Goal: Task Accomplishment & Management: Complete application form

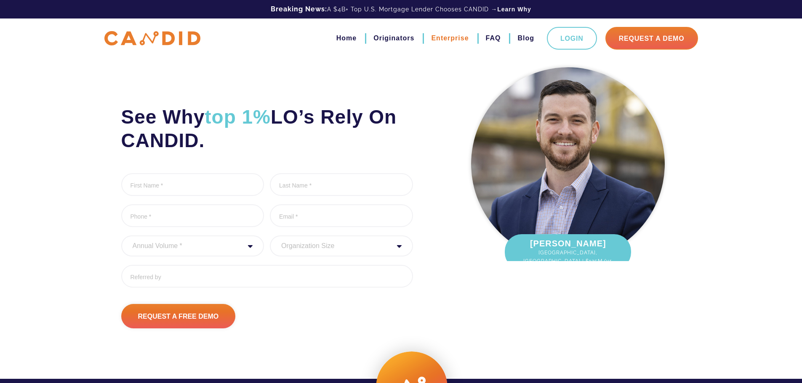
click at [450, 43] on link "Enterprise" at bounding box center [449, 38] width 37 height 14
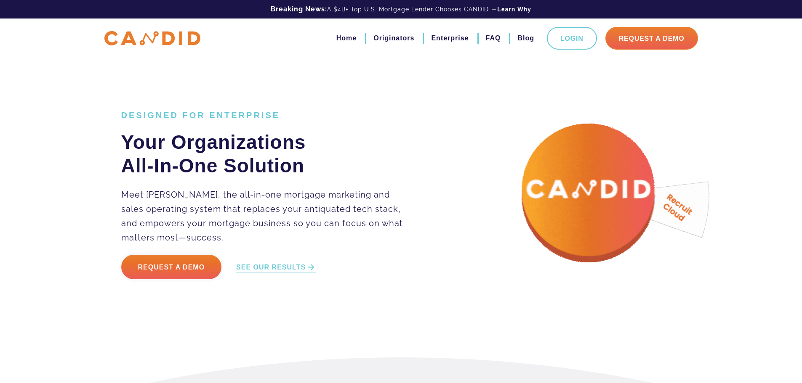
click at [357, 37] on ul "Home Originators Enterprise FAQ Blog Login Request A Demo" at bounding box center [508, 38] width 378 height 23
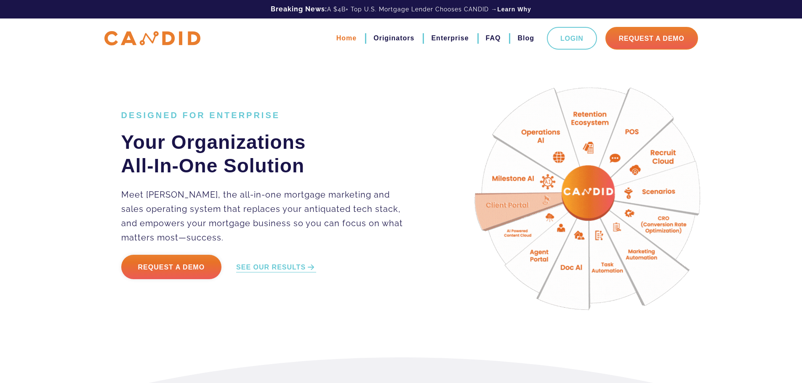
click at [348, 37] on link "Home" at bounding box center [346, 38] width 20 height 14
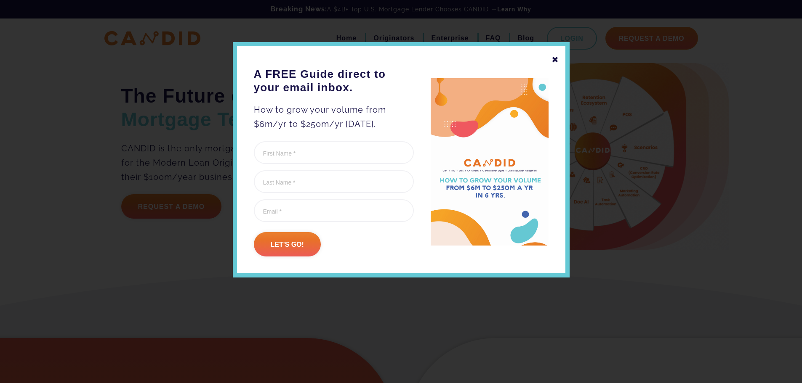
click at [555, 61] on div "✖" at bounding box center [555, 60] width 8 height 14
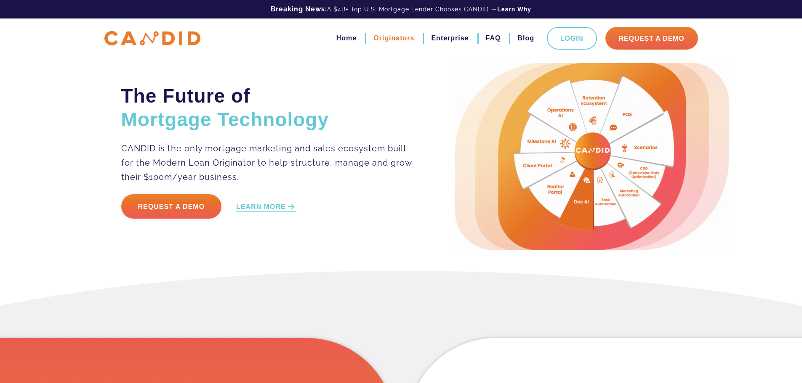
click at [405, 41] on link "Originators" at bounding box center [393, 38] width 41 height 14
click at [450, 41] on link "Enterprise" at bounding box center [449, 38] width 37 height 14
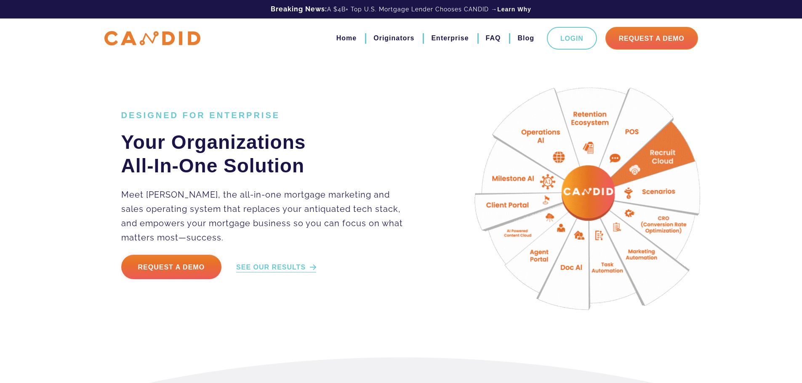
click at [281, 266] on link "SEE OUR RESULTS" at bounding box center [276, 268] width 80 height 10
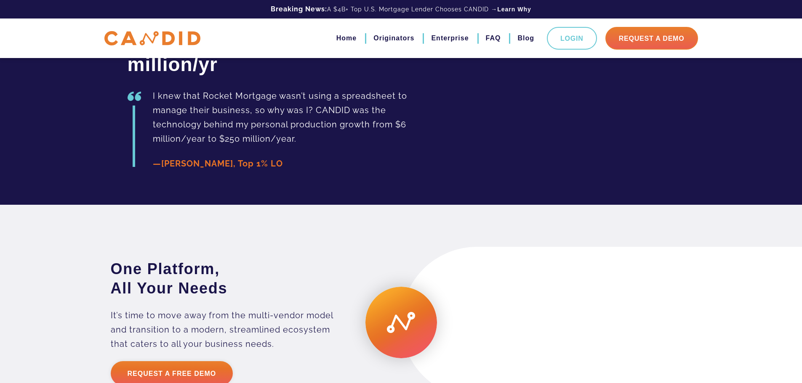
scroll to position [1572, 0]
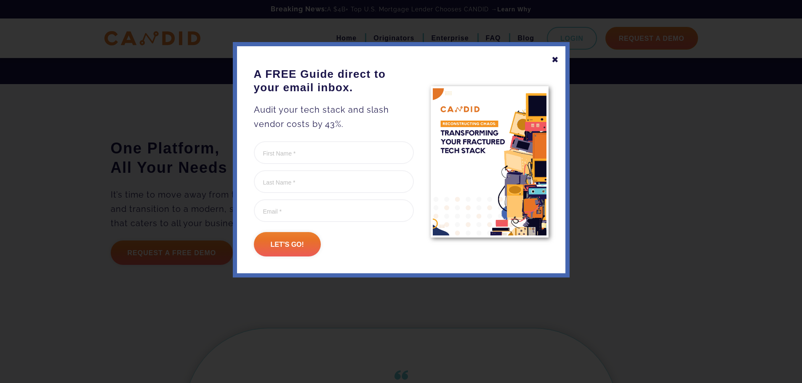
click at [553, 59] on div "✖" at bounding box center [555, 60] width 8 height 14
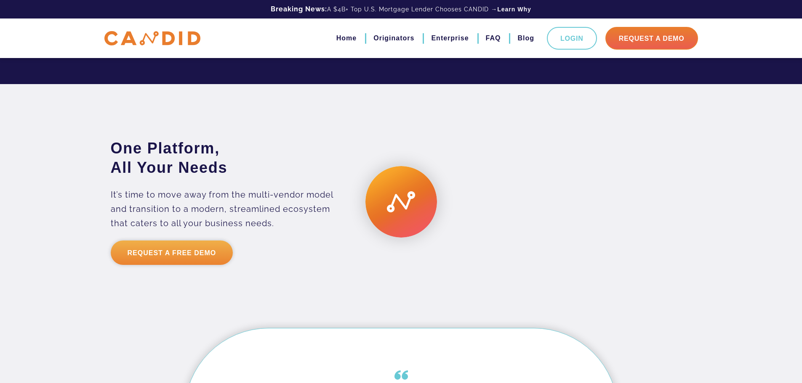
click at [176, 265] on link "Request a Free Demo" at bounding box center [172, 253] width 122 height 24
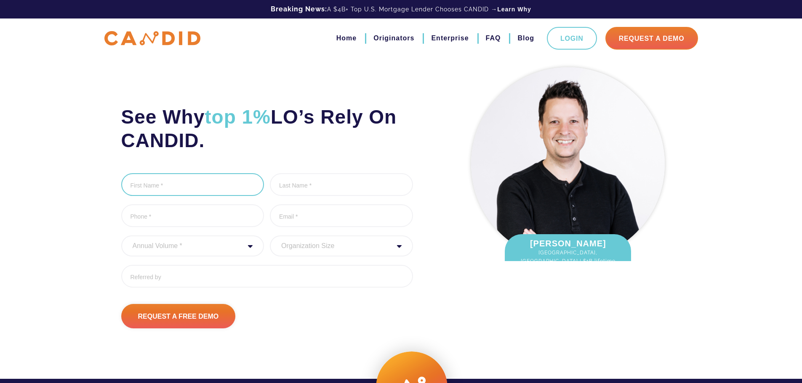
click at [178, 189] on input "First Name *" at bounding box center [192, 184] width 143 height 23
type input "Jared"
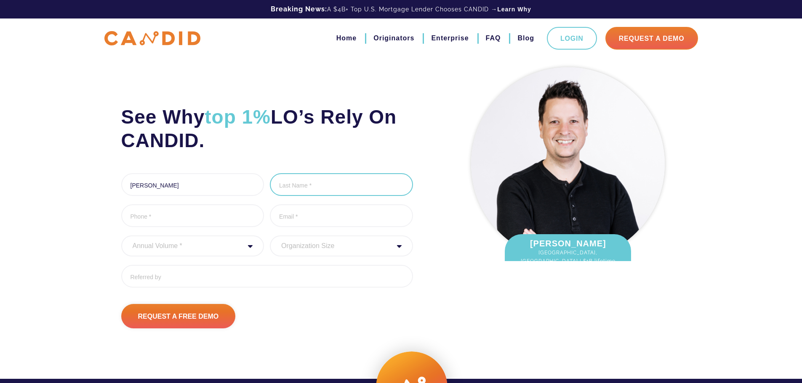
type input "Hart"
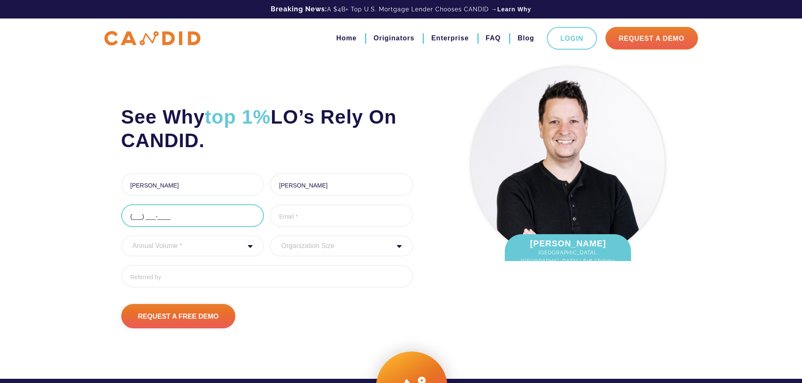
click at [197, 220] on input "(___) ___-____" at bounding box center [192, 216] width 143 height 23
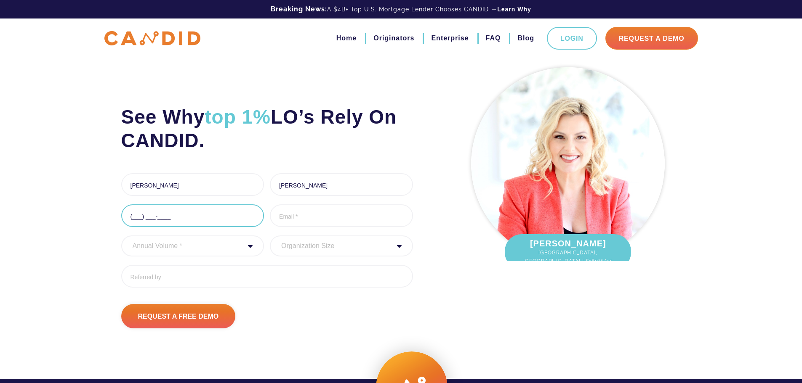
click at [136, 220] on input "(___) ___-____" at bounding box center [192, 216] width 143 height 23
click at [133, 218] on input "(___) ___-____" at bounding box center [192, 216] width 143 height 23
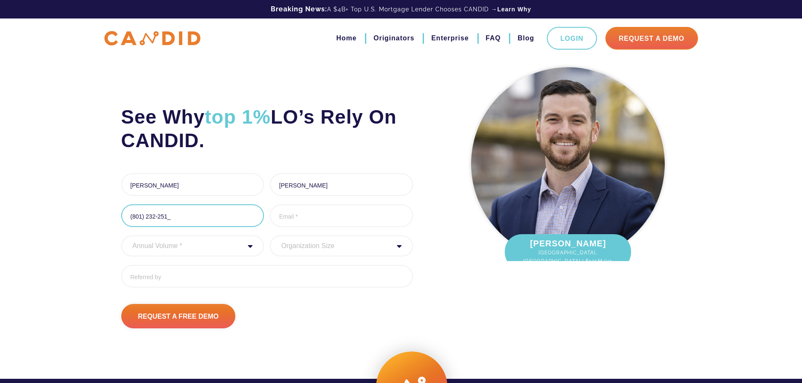
type input "(801) 232-2514"
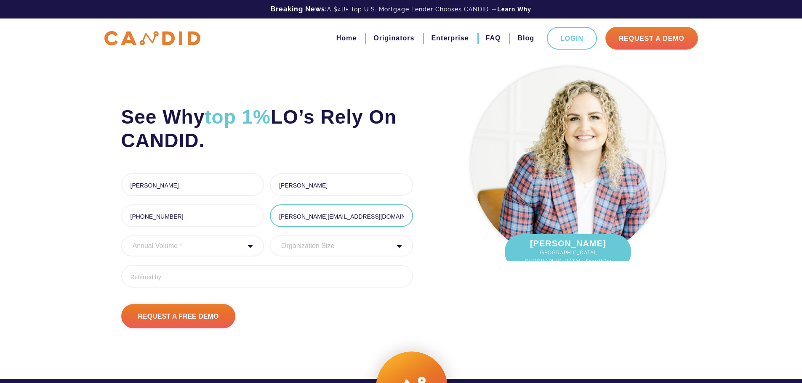
type input "jared@interestsmart.com"
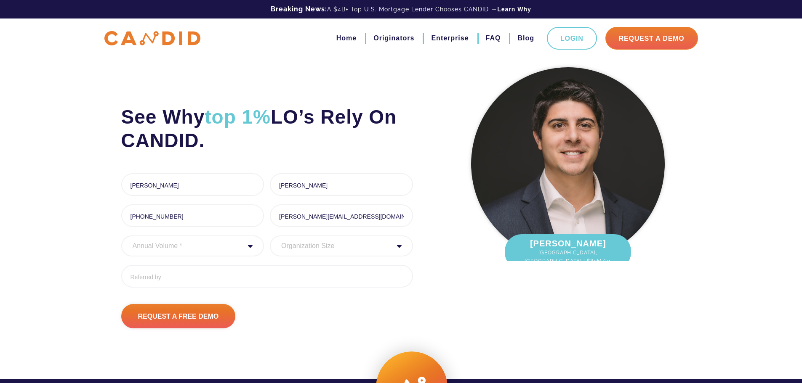
click at [248, 247] on div "Annual Volume * 0 to 25M 25M to 50M 50M to 75M 75M to 100M 100M to 150M 150M to…" at bounding box center [192, 246] width 143 height 21
click at [247, 247] on div "Annual Volume * 0 to 25M 25M to 50M 50M to 75M 75M to 100M 100M to 150M 150M to…" at bounding box center [192, 246] width 143 height 21
click at [254, 247] on select "Annual Volume * 0 to 25M 25M to 50M 50M to 75M 75M to 100M 100M to 150M 150M to…" at bounding box center [192, 246] width 143 height 21
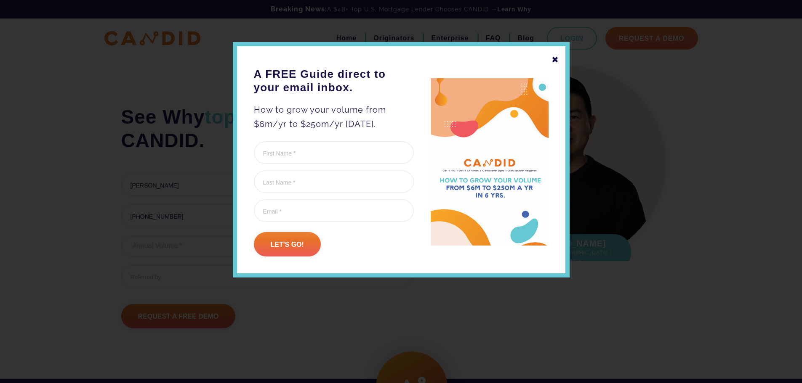
select select "20000000"
click at [121, 236] on select "Annual Volume * 0 to 25M 25M to 50M 50M to 75M 75M to 100M 100M to 150M 150M to…" at bounding box center [192, 246] width 143 height 21
click at [556, 56] on div "✖" at bounding box center [555, 60] width 8 height 14
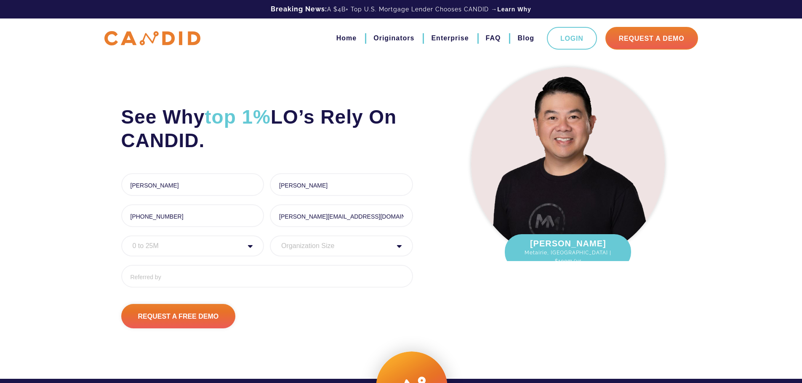
click at [218, 249] on select "Annual Volume * 0 to 25M 25M to 50M 50M to 75M 75M to 100M 100M to 150M 150M to…" at bounding box center [192, 246] width 143 height 21
click at [121, 236] on select "Annual Volume * 0 to 25M 25M to 50M 50M to 75M 75M to 100M 100M to 150M 150M to…" at bounding box center [192, 246] width 143 height 21
click at [318, 245] on select "Organization Size 1 - 10 11 - 50 51 - 100 101 - 200 201 - 300 300 - 500 501+" at bounding box center [341, 246] width 143 height 21
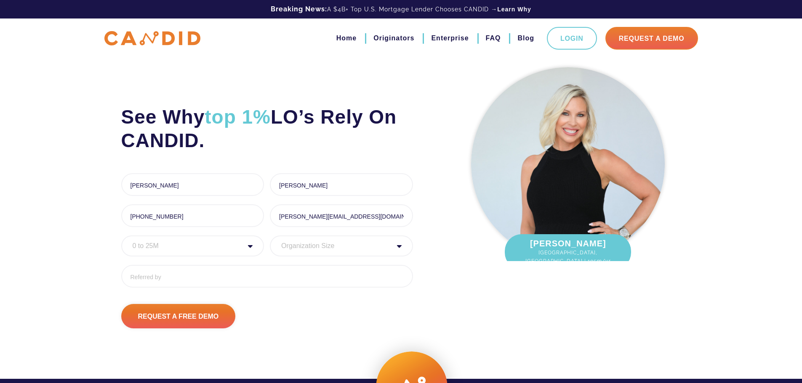
select select "1 - 10"
click at [270, 236] on select "Organization Size 1 - 10 11 - 50 51 - 100 101 - 200 201 - 300 300 - 500 501+" at bounding box center [341, 246] width 143 height 21
click at [270, 277] on input "Referred By" at bounding box center [267, 276] width 292 height 23
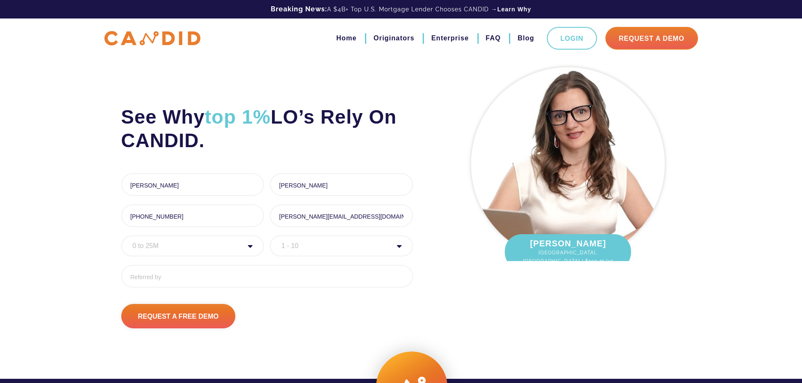
click at [252, 249] on div "Annual Volume * 0 to 25M 25M to 50M 50M to 75M 75M to 100M 100M to 150M 150M to…" at bounding box center [192, 246] width 143 height 21
click at [249, 246] on div "Annual Volume * 0 to 25M 25M to 50M 50M to 75M 75M to 100M 100M to 150M 150M to…" at bounding box center [192, 246] width 143 height 21
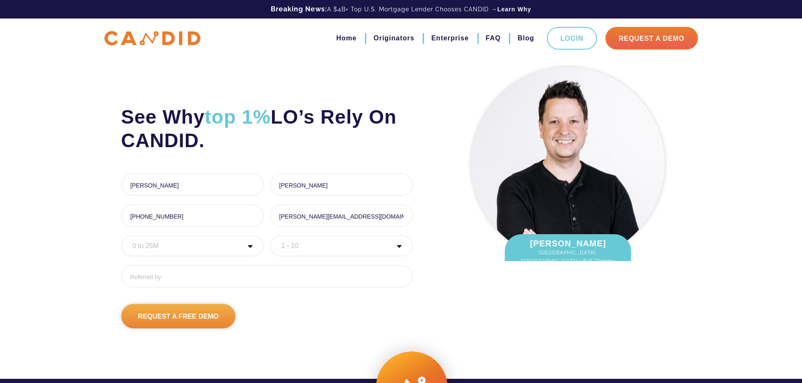
click at [188, 319] on input "Request A Free Demo" at bounding box center [178, 316] width 114 height 24
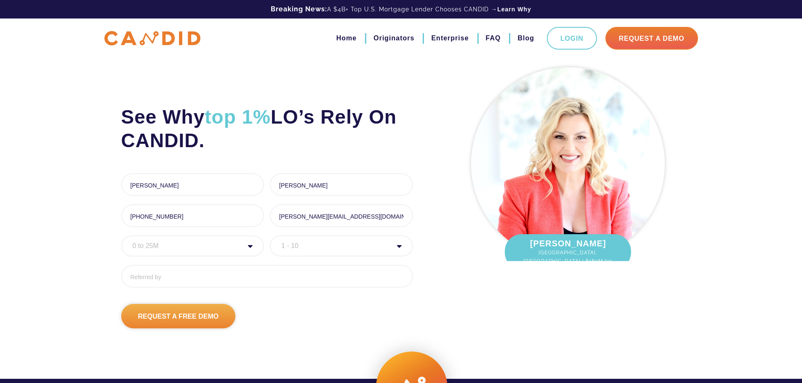
click at [216, 323] on input "Request A Free Demo" at bounding box center [178, 316] width 114 height 24
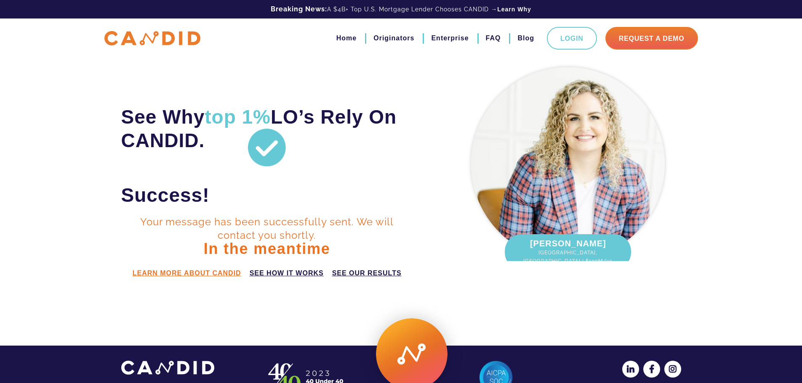
click at [167, 274] on link "learn more about candid" at bounding box center [187, 273] width 109 height 10
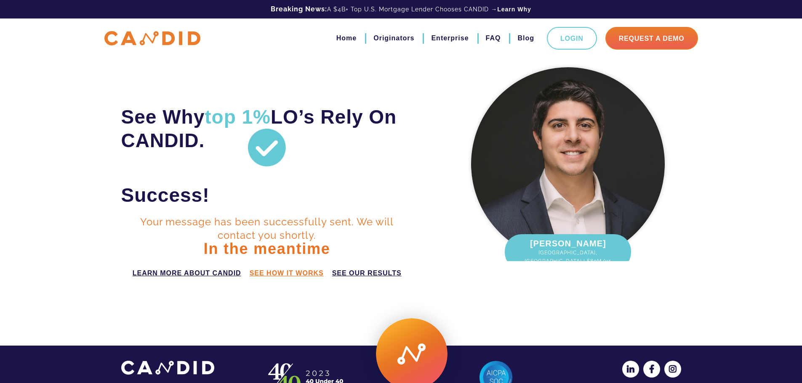
click at [285, 274] on link "see how it works" at bounding box center [287, 273] width 74 height 10
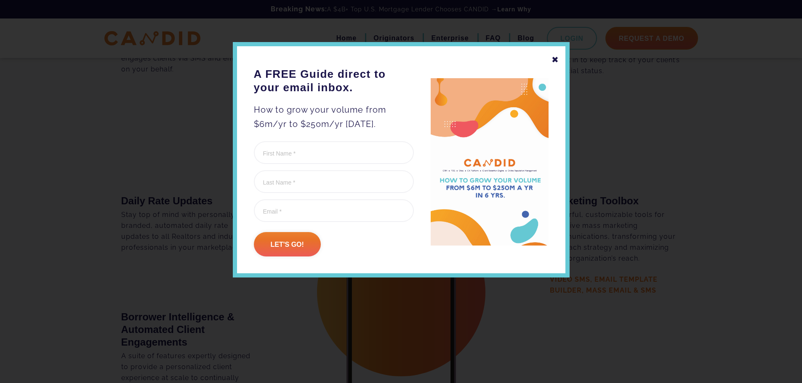
scroll to position [1493, 0]
click at [554, 58] on div "✖" at bounding box center [555, 60] width 8 height 14
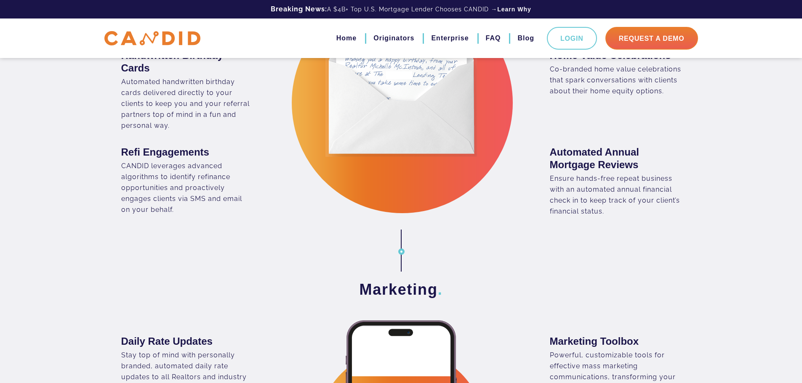
scroll to position [1305, 0]
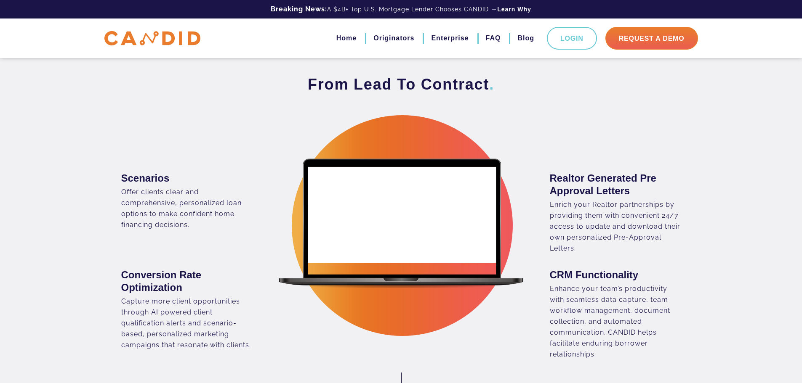
scroll to position [539, 0]
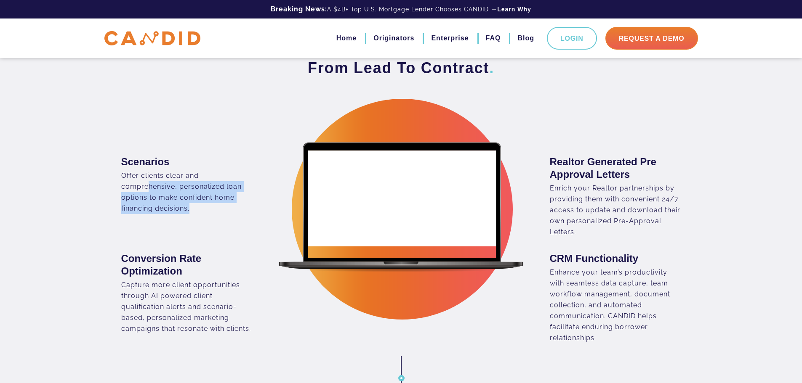
drag, startPoint x: 148, startPoint y: 186, endPoint x: 197, endPoint y: 208, distance: 54.3
click at [197, 208] on div "Offer clients clear and comprehensive, personalized loan options to make confid…" at bounding box center [186, 192] width 131 height 44
click at [199, 208] on div "Offer clients clear and comprehensive, personalized loan options to make confid…" at bounding box center [186, 192] width 131 height 44
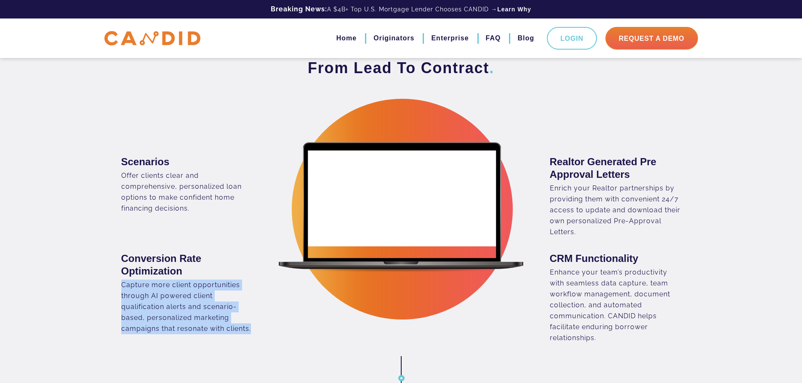
drag, startPoint x: 117, startPoint y: 279, endPoint x: 262, endPoint y: 340, distance: 158.0
click at [262, 340] on div "Conversion Rate Optimization Capture more client opportunities through AI power…" at bounding box center [258, 291] width 286 height 106
click at [268, 335] on div "Conversion Rate Optimization Capture more client opportunities through AI power…" at bounding box center [258, 291] width 286 height 106
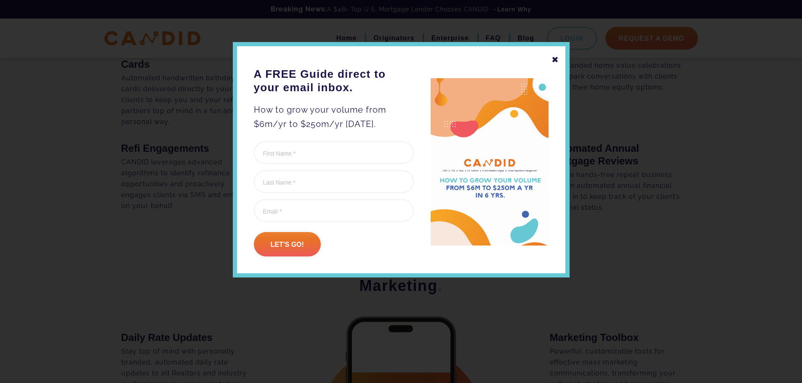
scroll to position [1360, 0]
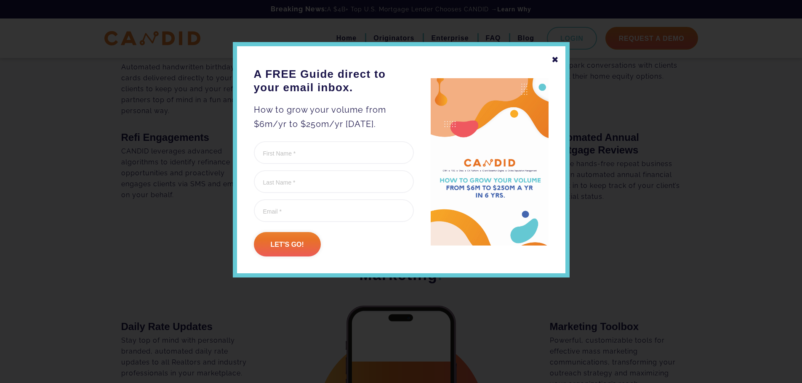
click at [553, 58] on div "✖" at bounding box center [555, 60] width 8 height 14
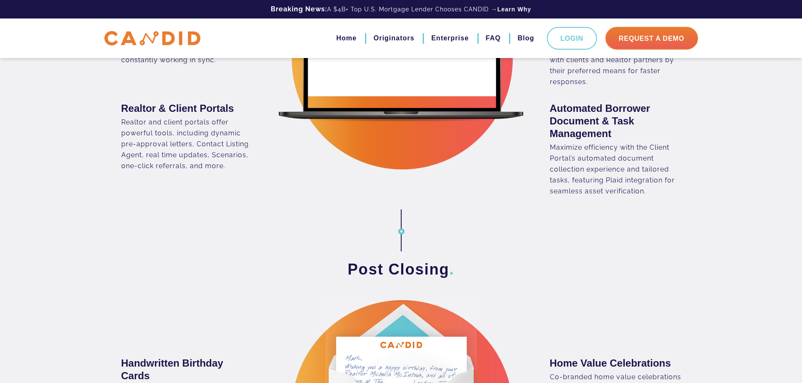
scroll to position [1042, 0]
